Goal: Check status

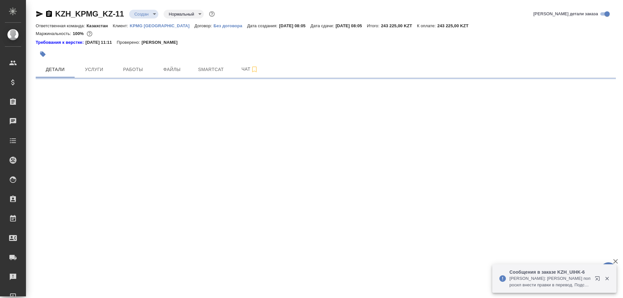
select select "RU"
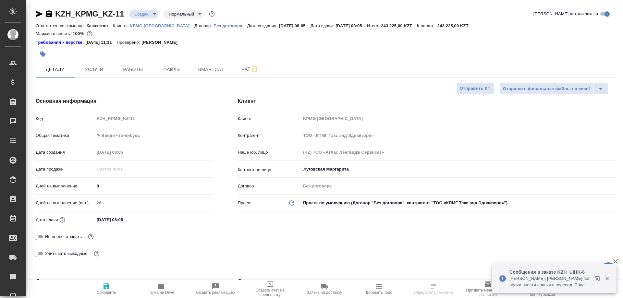
type textarea "x"
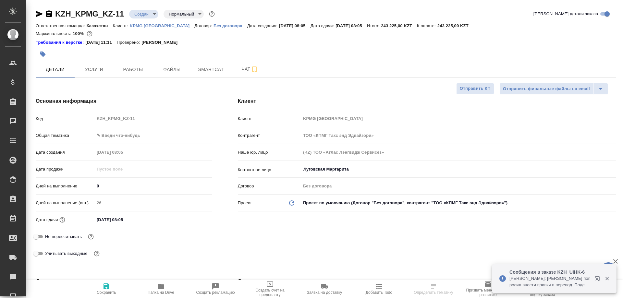
type textarea "x"
click at [135, 70] on span "Работы" at bounding box center [132, 70] width 31 height 8
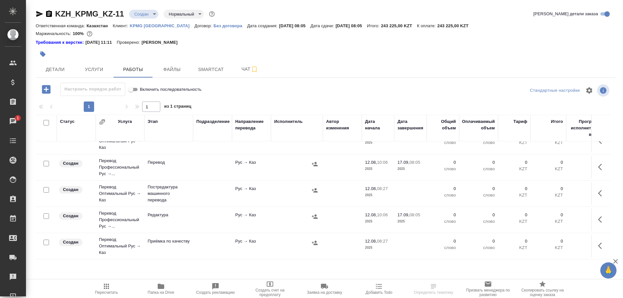
scroll to position [99, 0]
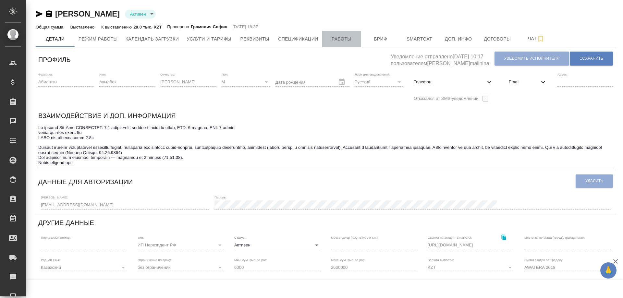
click at [336, 36] on span "Работы" at bounding box center [341, 39] width 31 height 8
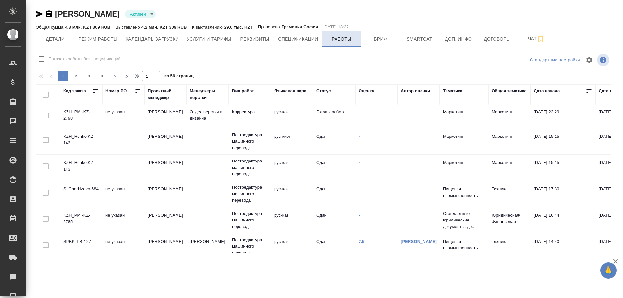
checkbox input "false"
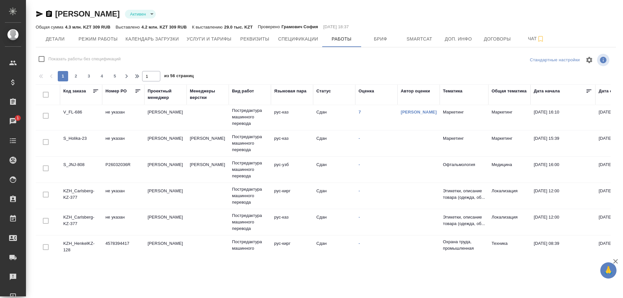
scroll to position [331, 0]
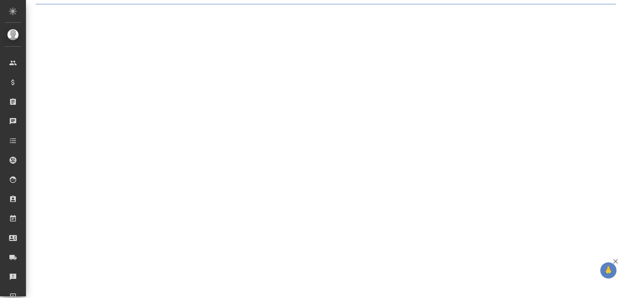
select select "RU"
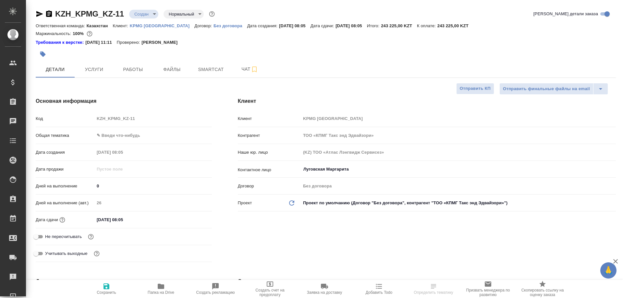
type textarea "x"
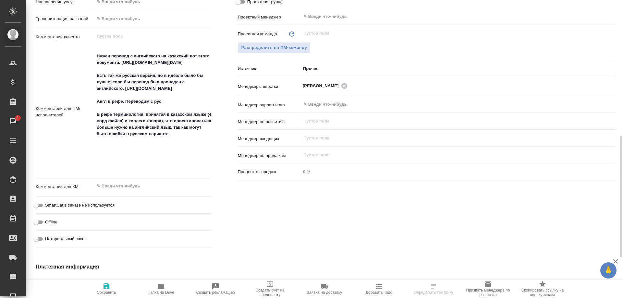
scroll to position [429, 0]
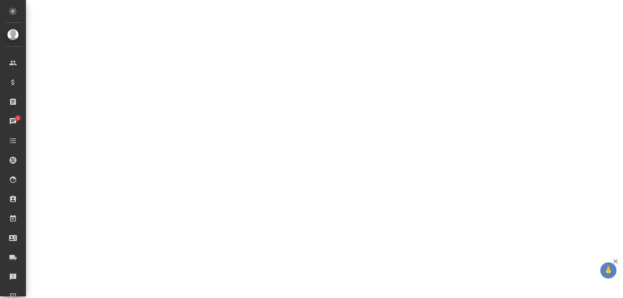
select select "RU"
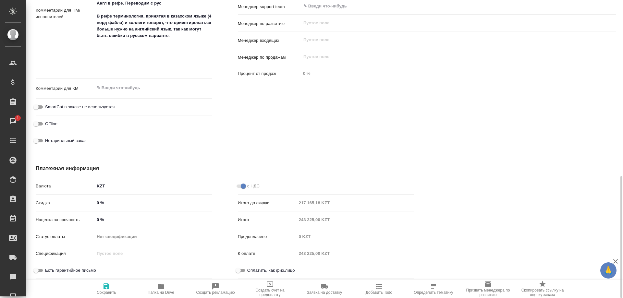
type textarea "x"
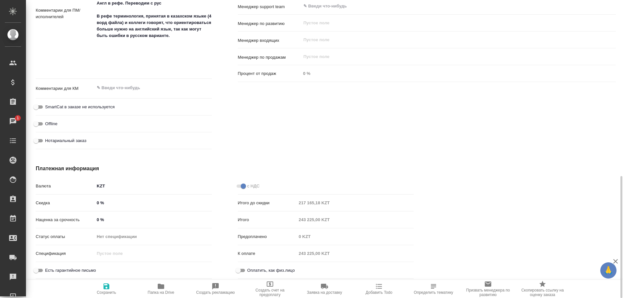
type textarea "x"
click at [161, 288] on icon "button" at bounding box center [161, 286] width 6 height 5
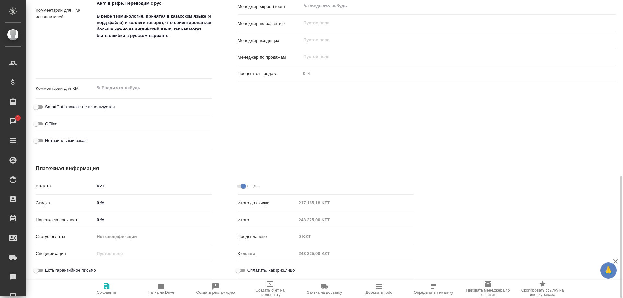
type textarea "x"
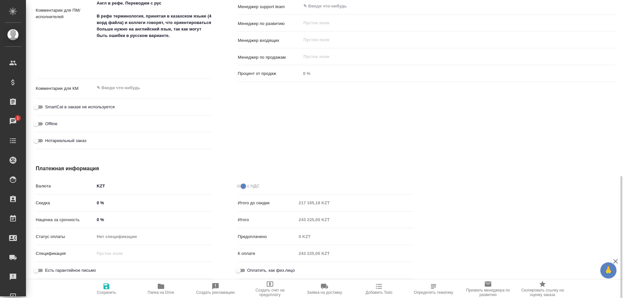
type textarea "x"
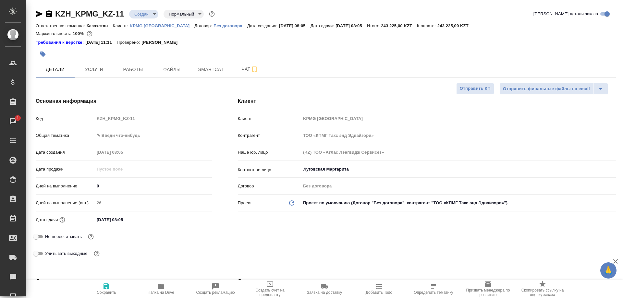
select select "RU"
